Goal: Information Seeking & Learning: Learn about a topic

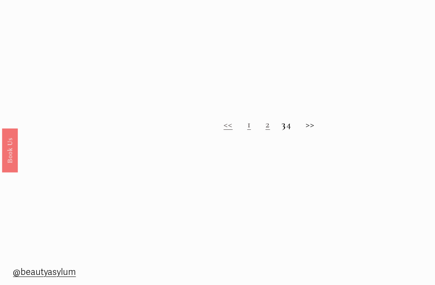
scroll to position [546, 0]
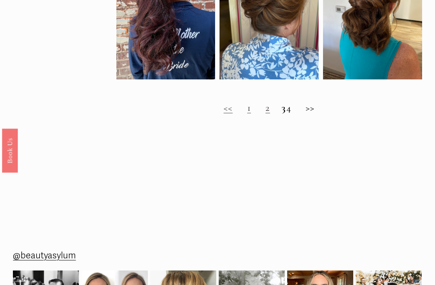
click at [314, 111] on h2 "<< 1 2 3 4 >>" at bounding box center [270, 108] width 306 height 12
click at [266, 112] on link "2" at bounding box center [268, 108] width 4 height 12
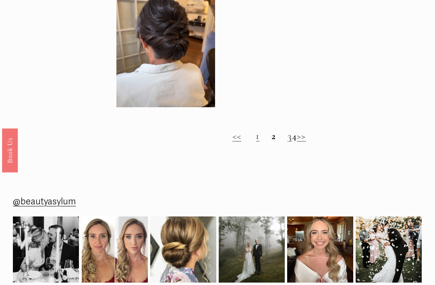
scroll to position [531, 0]
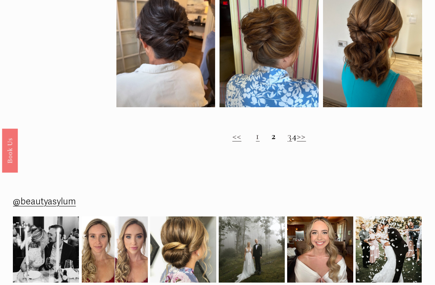
click at [288, 142] on link "3" at bounding box center [290, 136] width 4 height 12
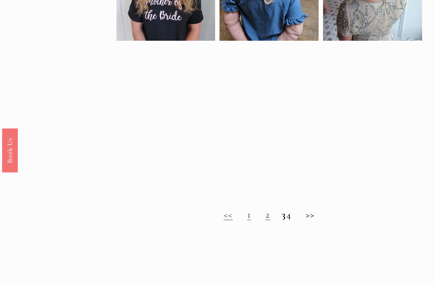
scroll to position [439, 0]
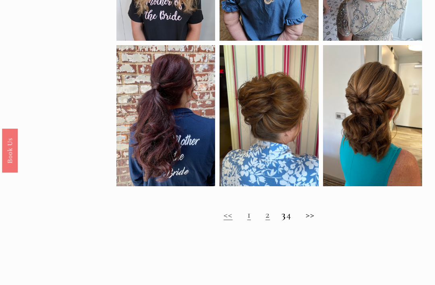
click at [282, 217] on strong "3" at bounding box center [284, 214] width 4 height 12
click at [282, 218] on strong "3" at bounding box center [284, 214] width 4 height 12
click at [275, 221] on h2 "<< 1 2 3 4 >>" at bounding box center [270, 215] width 306 height 12
click at [257, 219] on h2 "<< 1 2 3 4 >>" at bounding box center [270, 215] width 306 height 12
click at [248, 220] on link "1" at bounding box center [250, 214] width 4 height 12
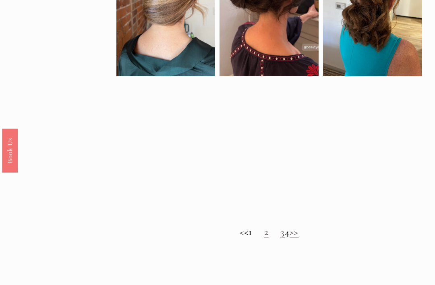
scroll to position [451, 0]
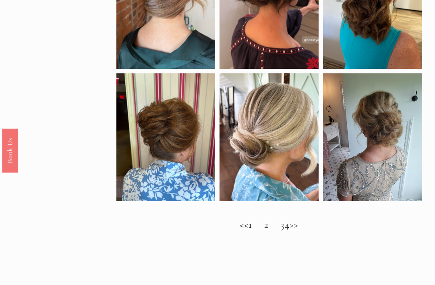
click at [264, 227] on link "2" at bounding box center [266, 225] width 4 height 12
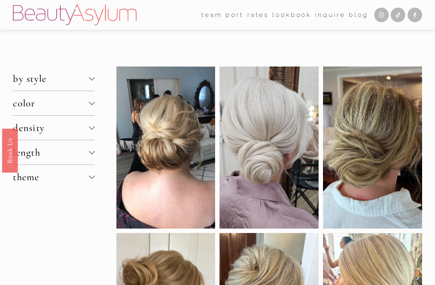
scroll to position [477, 0]
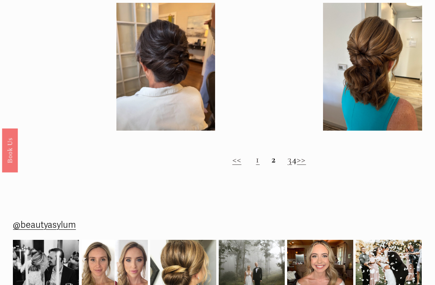
scroll to position [508, 0]
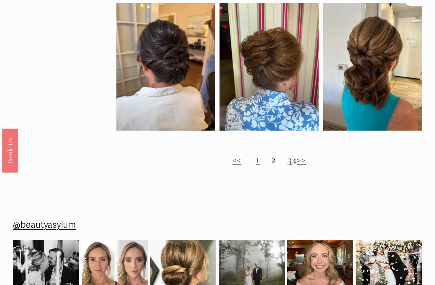
click at [288, 165] on link "3" at bounding box center [290, 159] width 4 height 12
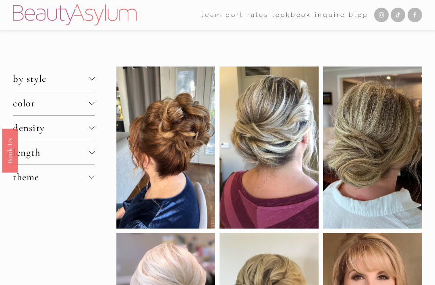
scroll to position [534, 0]
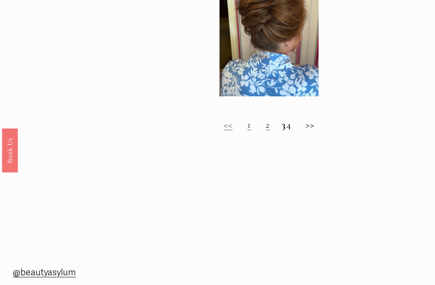
scroll to position [529, 0]
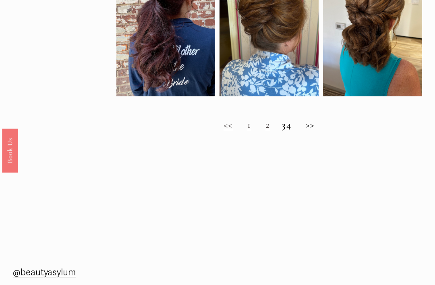
click at [291, 131] on h2 "<< 1 2 3 4 >>" at bounding box center [270, 125] width 306 height 12
click at [295, 131] on h2 "<< 1 2 3 4 >>" at bounding box center [270, 125] width 306 height 12
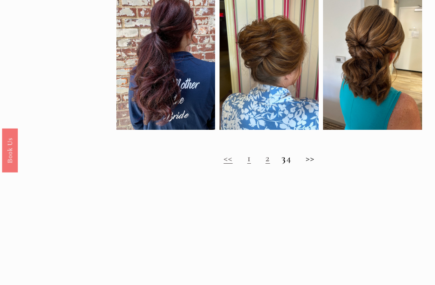
scroll to position [487, 0]
